Goal: Navigation & Orientation: Find specific page/section

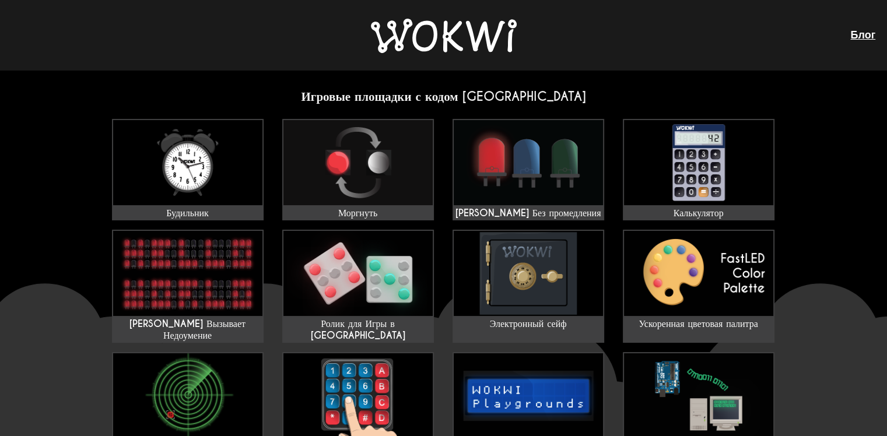
click at [477, 36] on img at bounding box center [444, 36] width 146 height 34
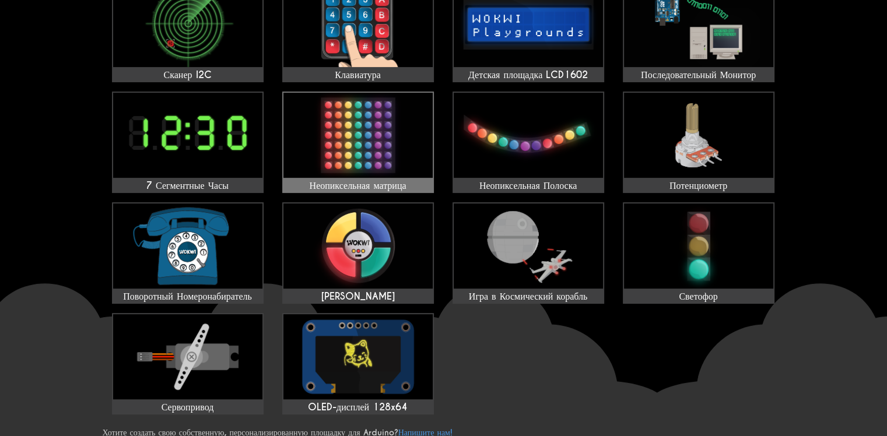
scroll to position [299, 0]
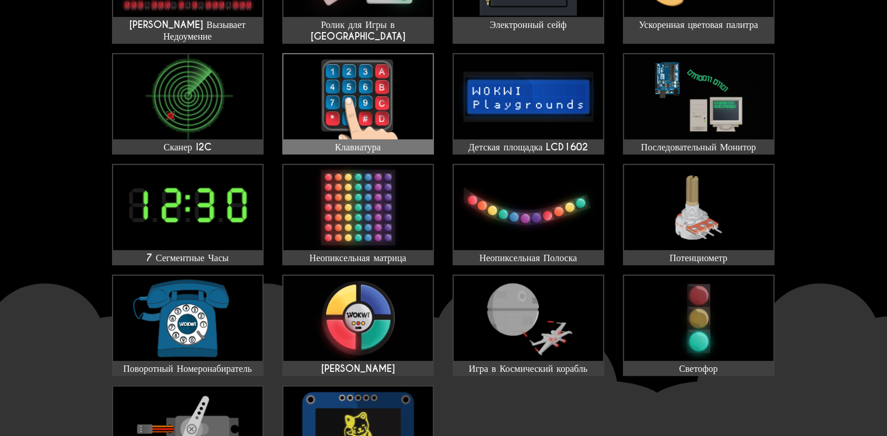
click at [359, 106] on img at bounding box center [357, 96] width 149 height 85
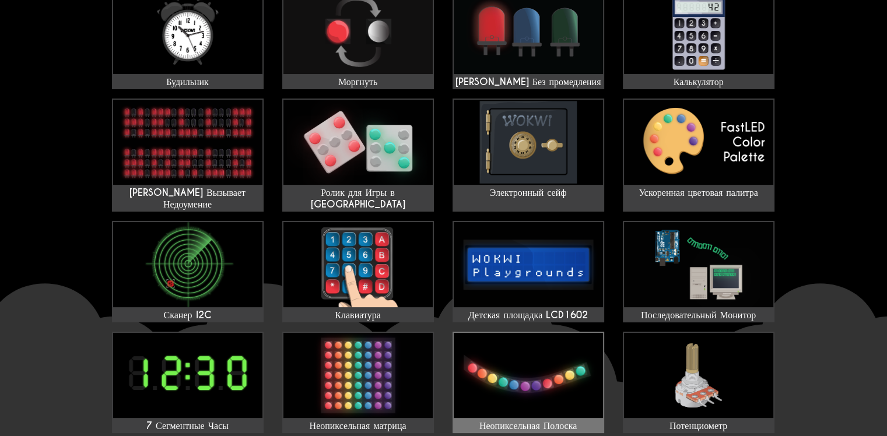
scroll to position [0, 0]
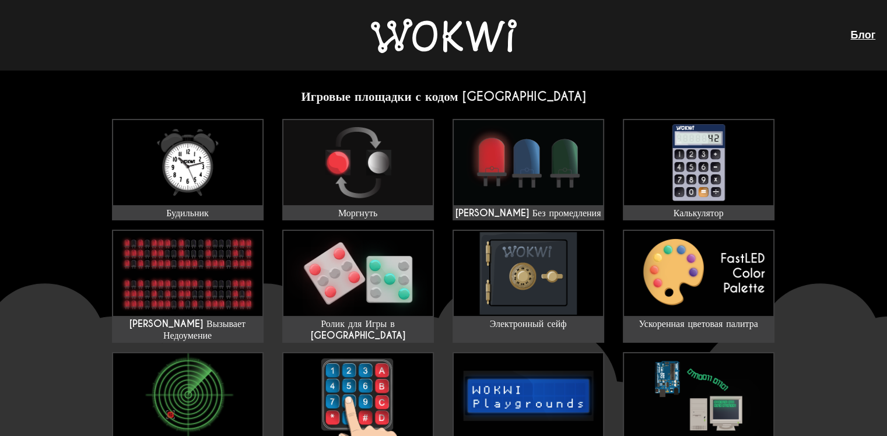
click at [401, 41] on img at bounding box center [444, 36] width 146 height 34
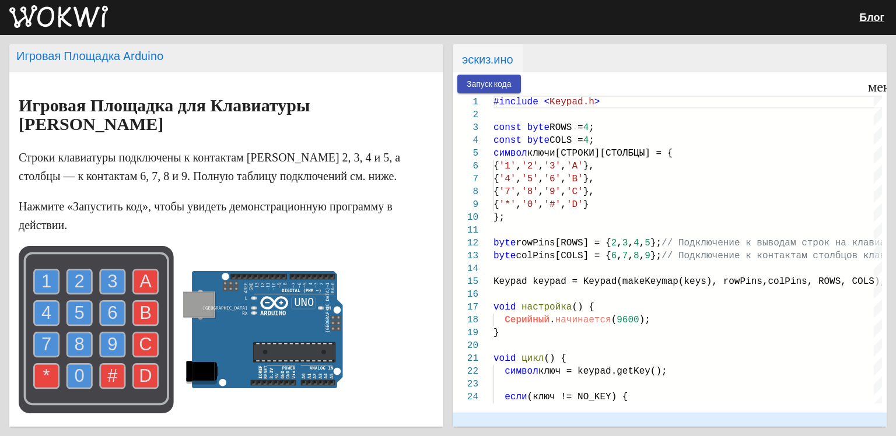
click at [871, 16] on ya-tr-span "Блог" at bounding box center [871, 17] width 25 height 12
